Goal: Task Accomplishment & Management: Use online tool/utility

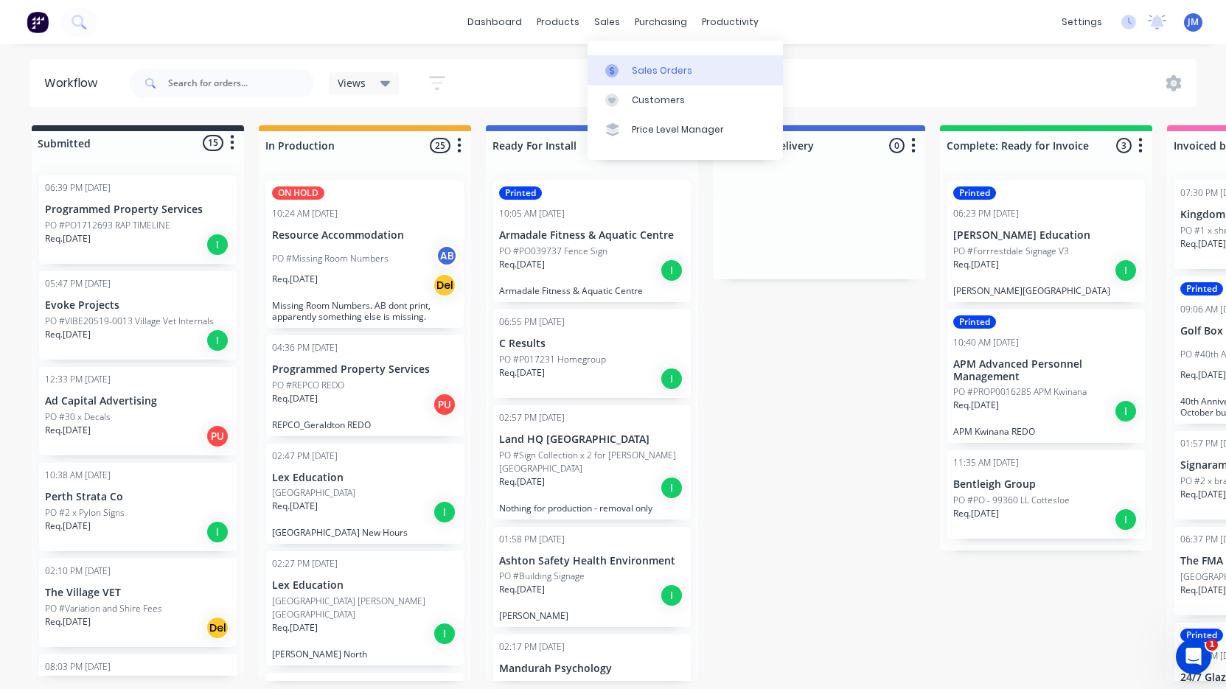
click at [630, 72] on link "Sales Orders" at bounding box center [684, 69] width 195 height 29
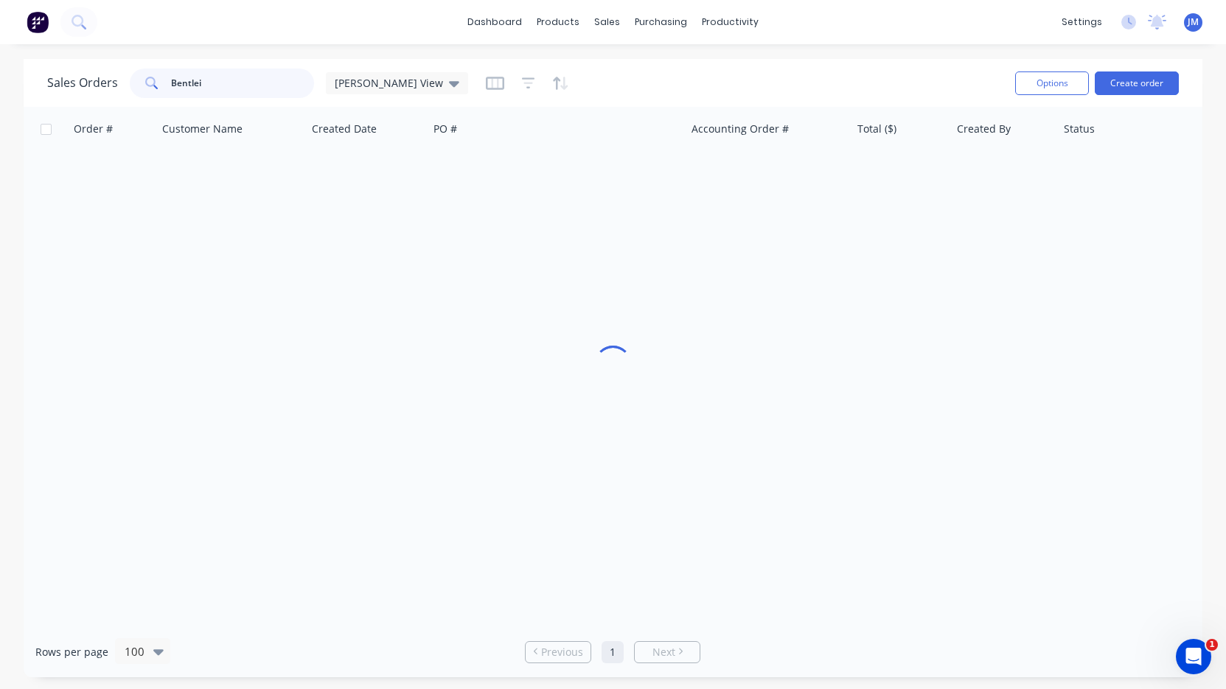
click at [220, 75] on input "Bentlei" at bounding box center [243, 83] width 144 height 29
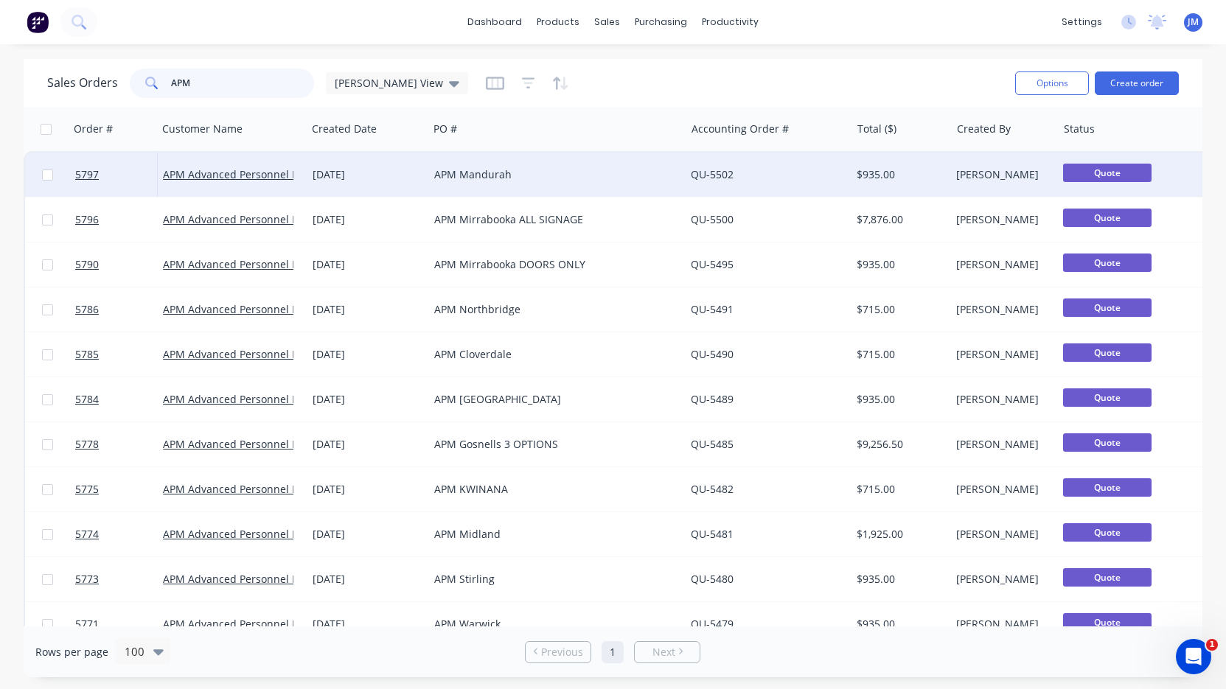
type input "APM"
click at [455, 179] on div "APM Mandurah" at bounding box center [550, 174] width 233 height 15
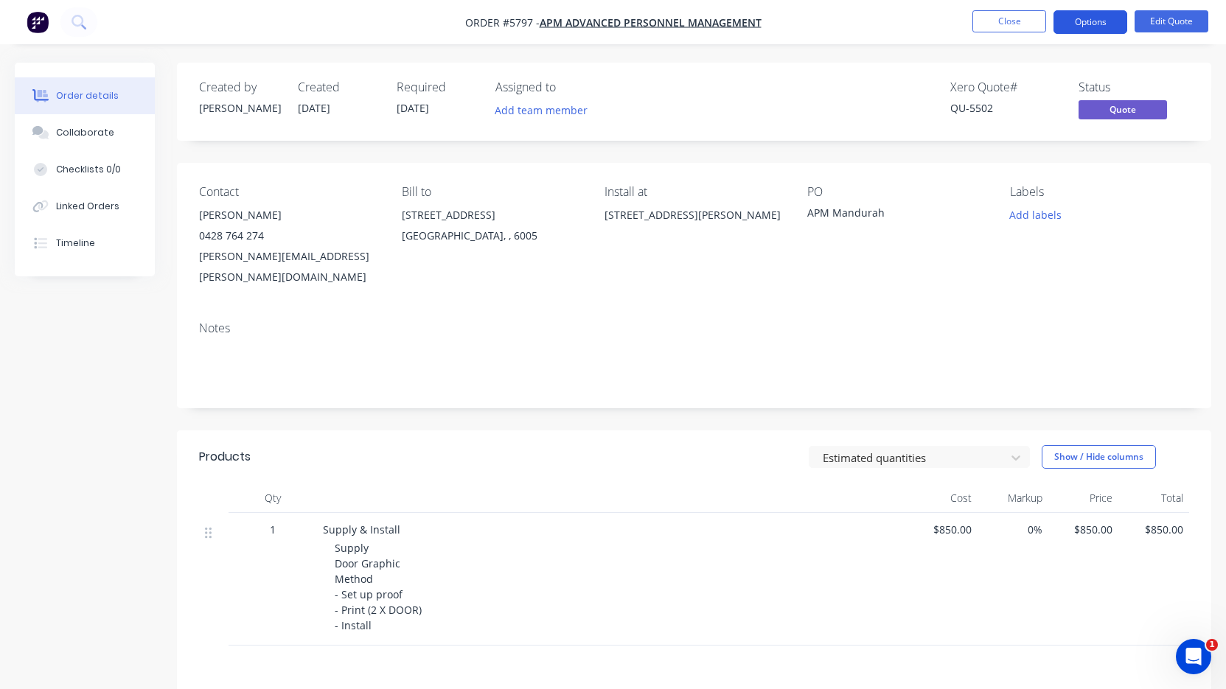
click at [1102, 29] on button "Options" at bounding box center [1090, 22] width 74 height 24
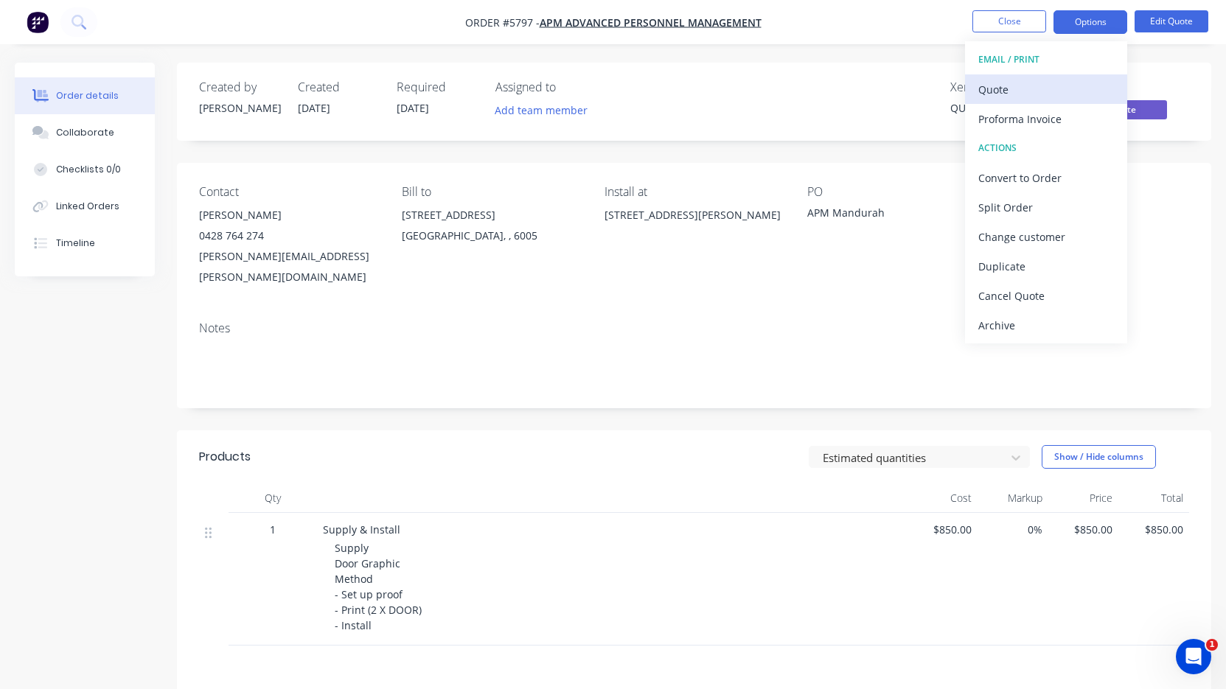
click at [1058, 99] on div "Quote" at bounding box center [1046, 89] width 136 height 21
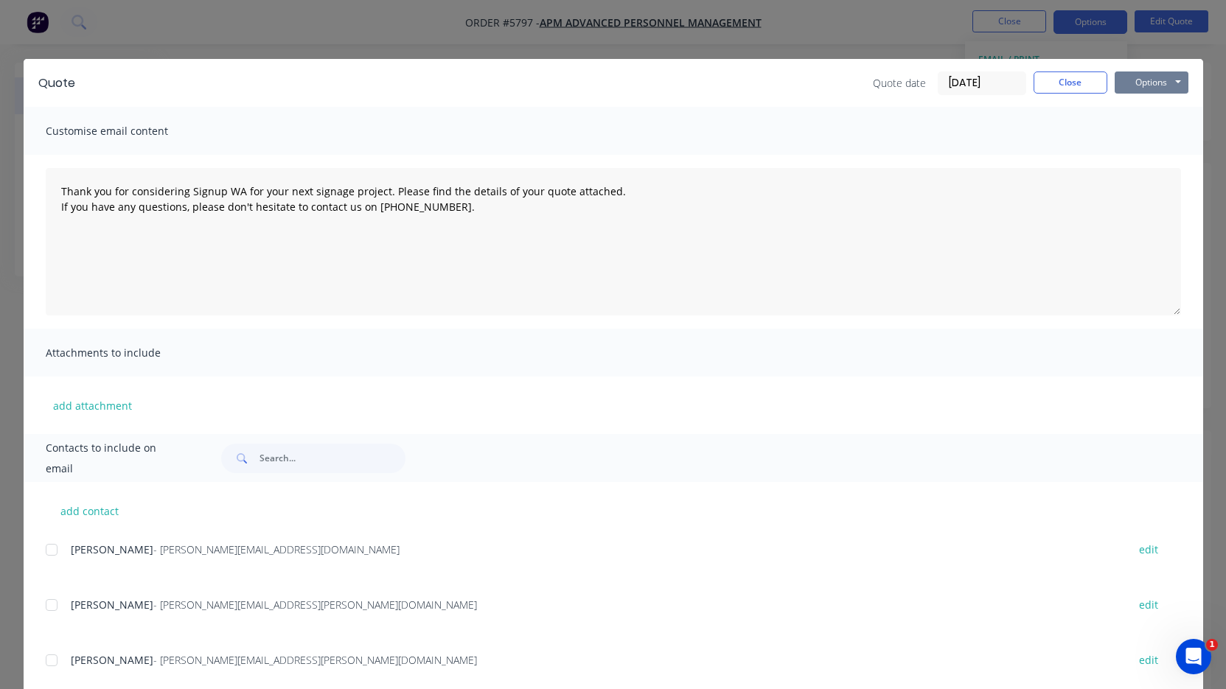
click at [1156, 87] on button "Options" at bounding box center [1151, 82] width 74 height 22
click at [1146, 134] on button "Print" at bounding box center [1161, 133] width 94 height 24
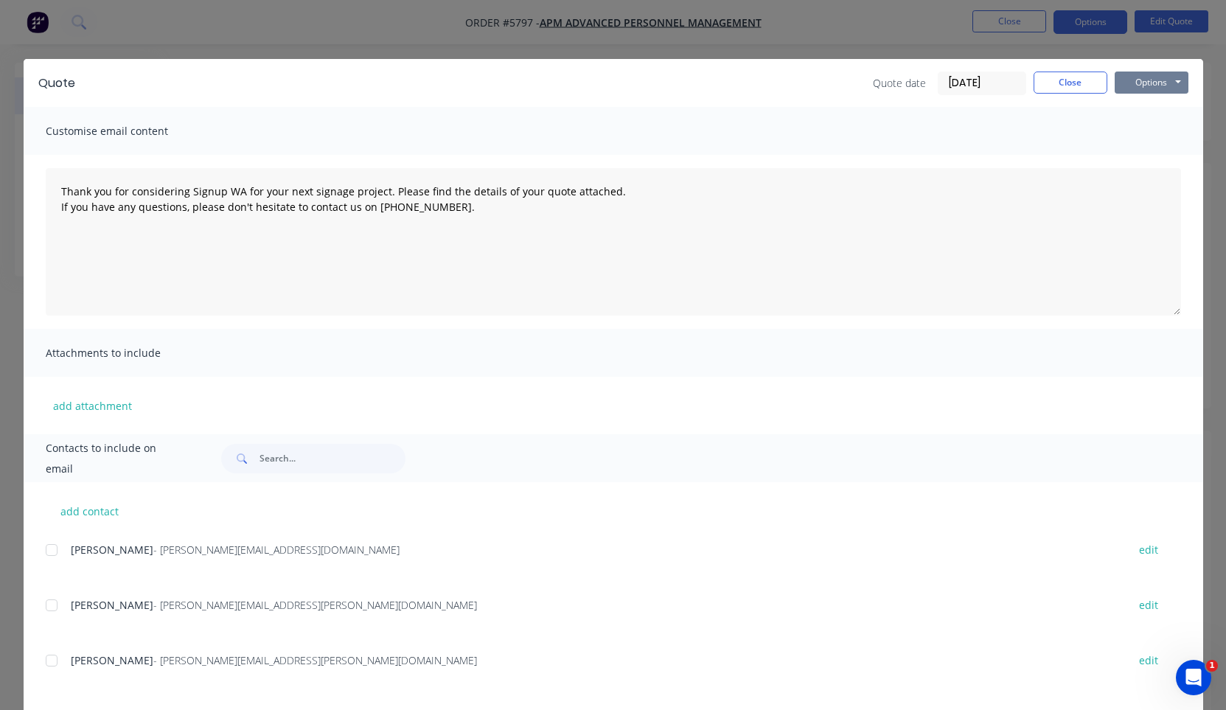
type textarea "Thank you for considering Signup WA for your next signage project. Please find …"
click at [1074, 79] on button "Close" at bounding box center [1070, 82] width 74 height 22
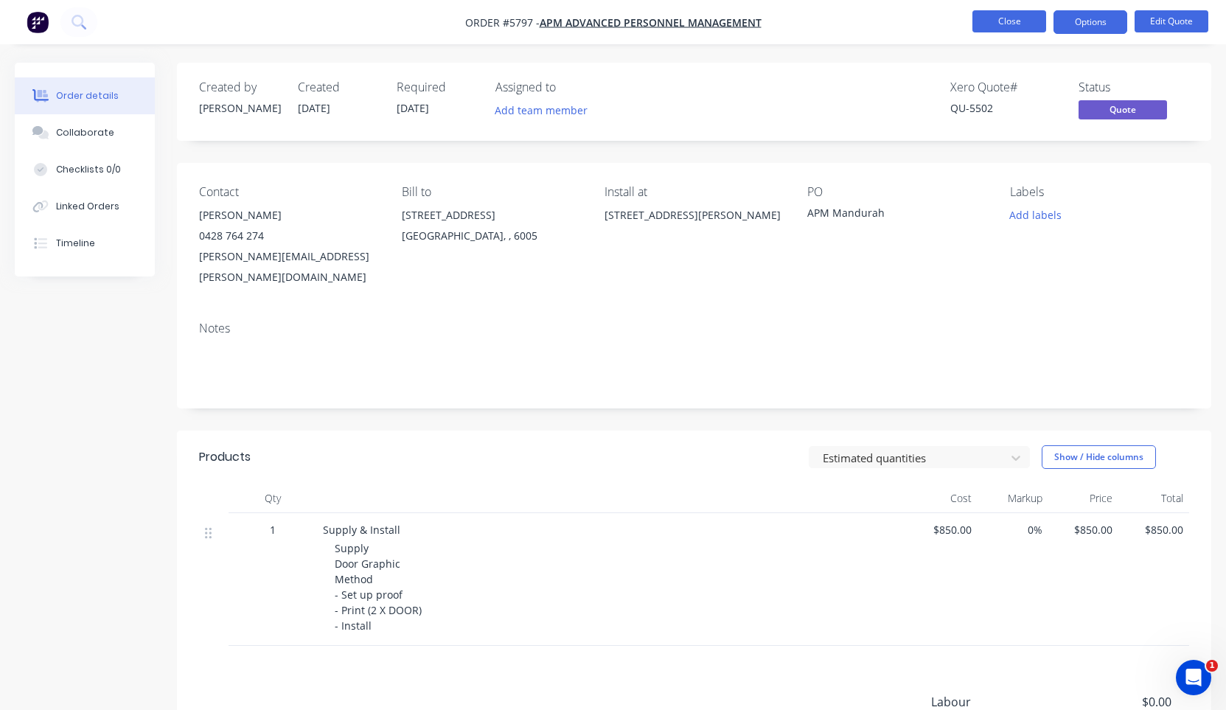
click at [1018, 13] on button "Close" at bounding box center [1009, 21] width 74 height 22
